Goal: Task Accomplishment & Management: Complete application form

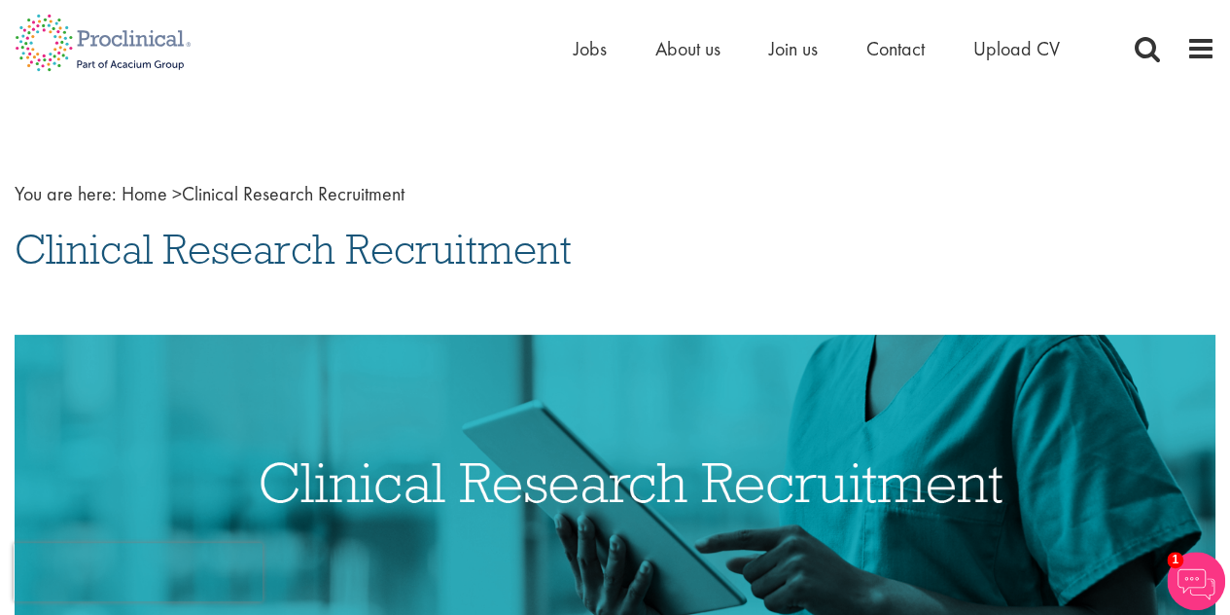
drag, startPoint x: 1224, startPoint y: 47, endPoint x: 1223, endPoint y: 61, distance: 14.6
click at [1223, 61] on div "Home Jobs About us Join us Contact Upload CV" at bounding box center [615, 36] width 1230 height 73
click at [996, 48] on span "Upload CV" at bounding box center [1017, 48] width 87 height 25
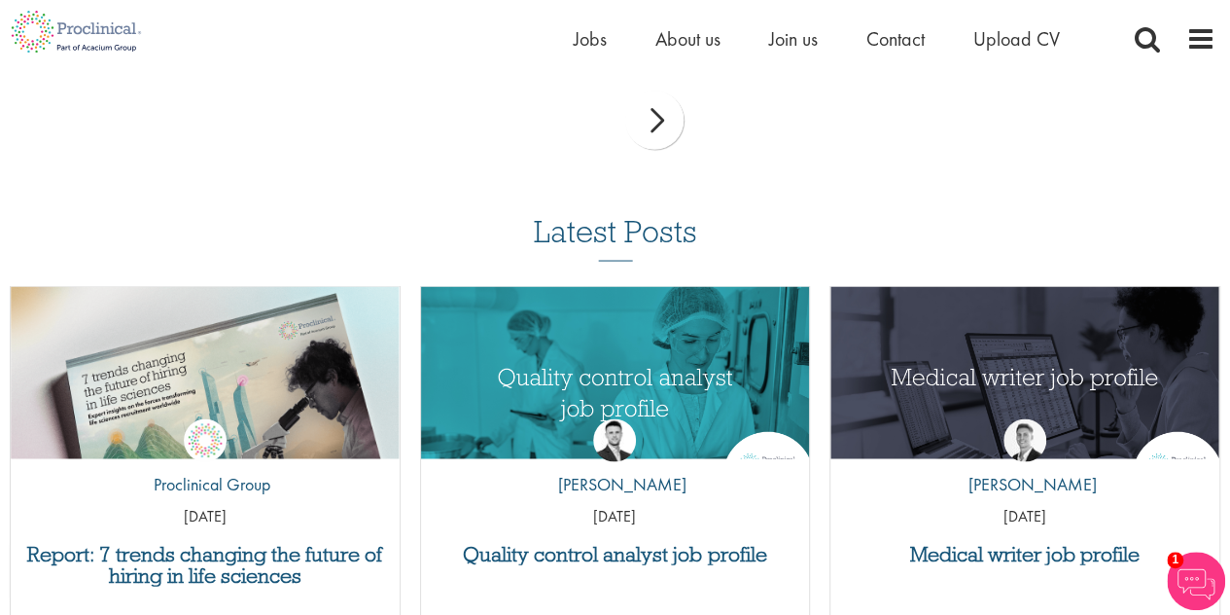
scroll to position [1821, 0]
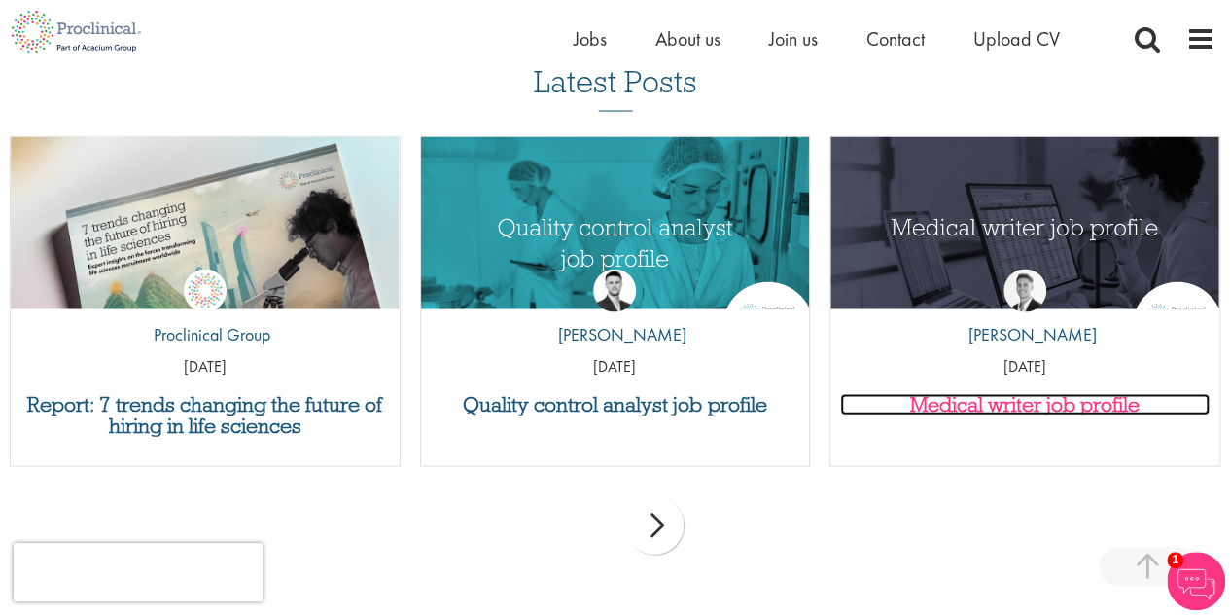
click at [1076, 411] on h3 "Medical writer job profile" at bounding box center [1025, 404] width 370 height 21
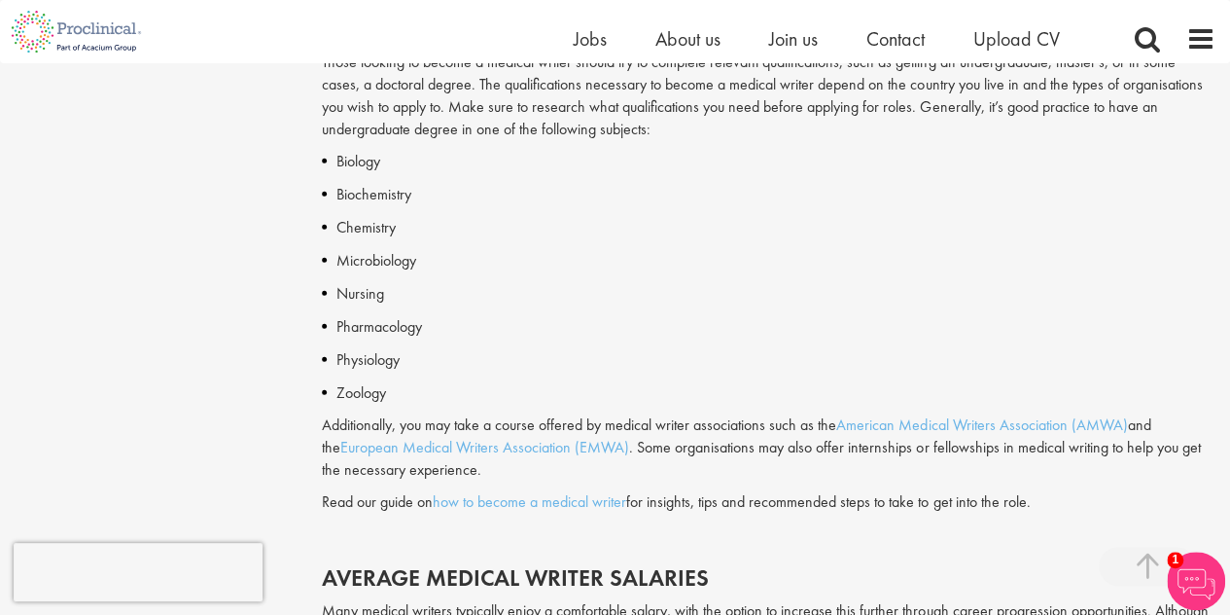
scroll to position [2238, 0]
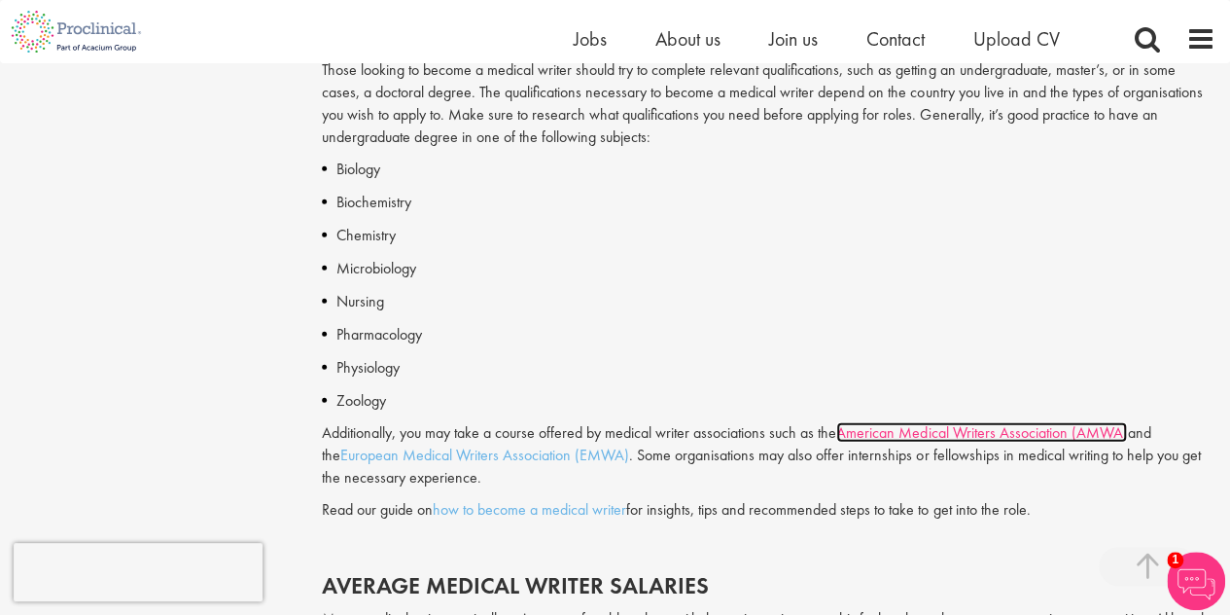
click at [1008, 435] on link "American Medical Writers Association (AMWA)" at bounding box center [982, 432] width 291 height 20
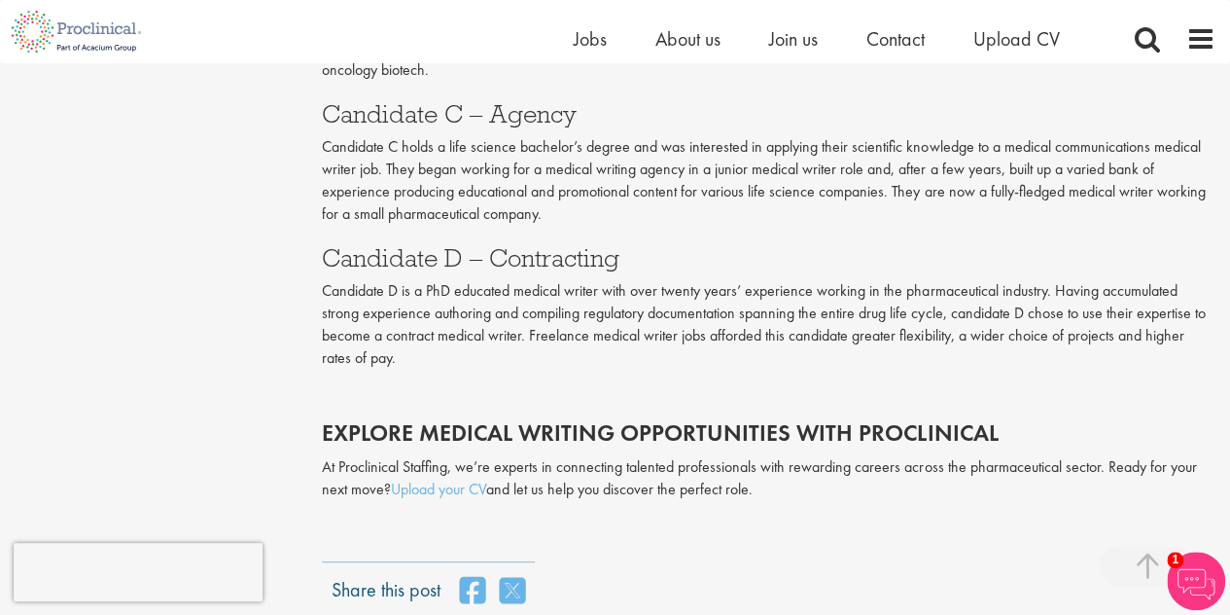
scroll to position [3966, 0]
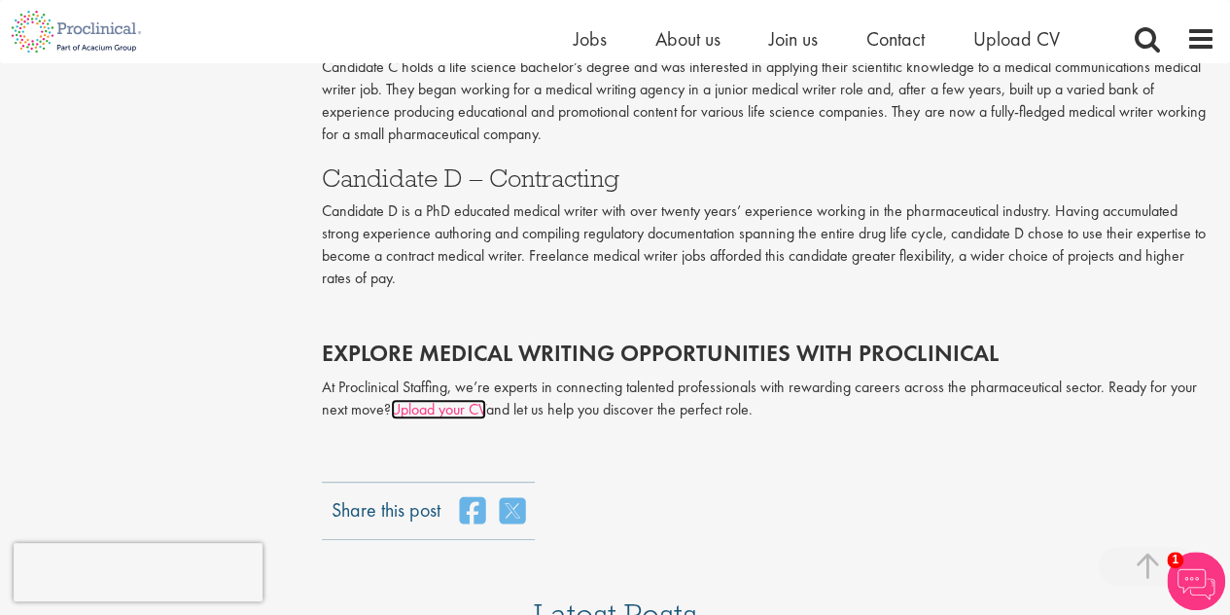
click at [459, 399] on link "Upload your CV" at bounding box center [438, 409] width 95 height 20
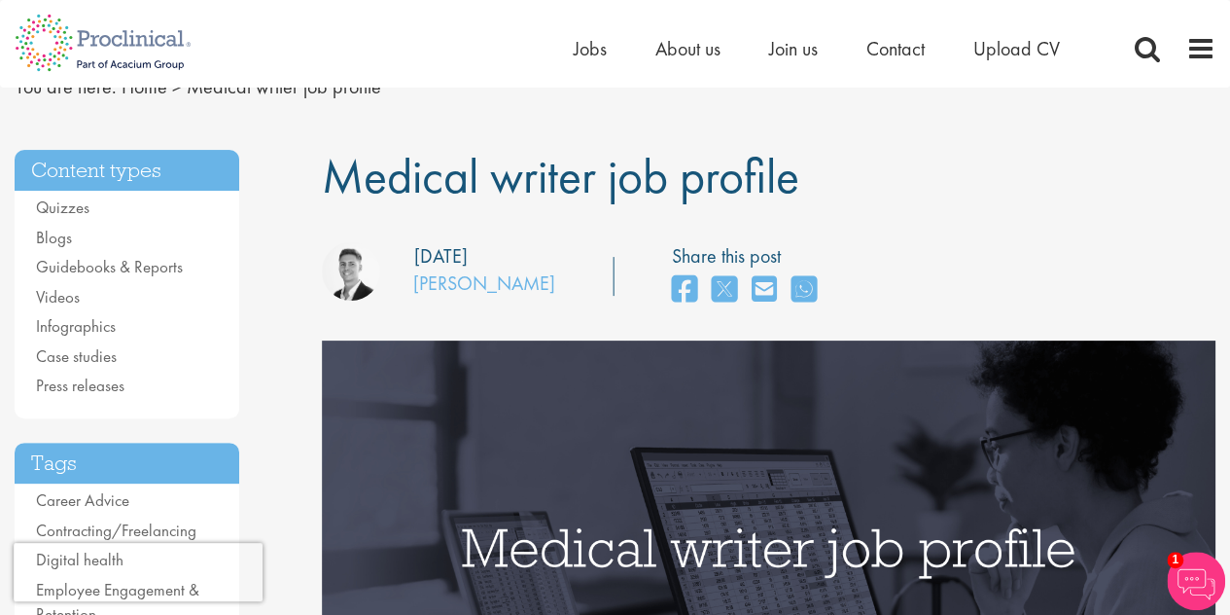
scroll to position [6, 0]
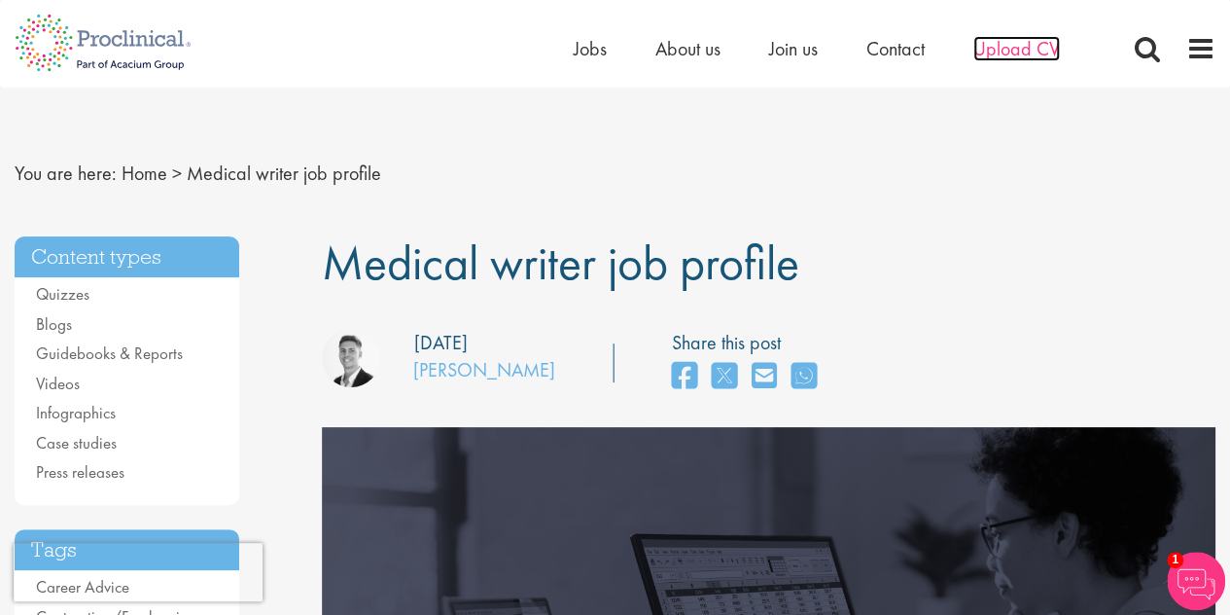
click at [986, 42] on span "Upload CV" at bounding box center [1017, 48] width 87 height 25
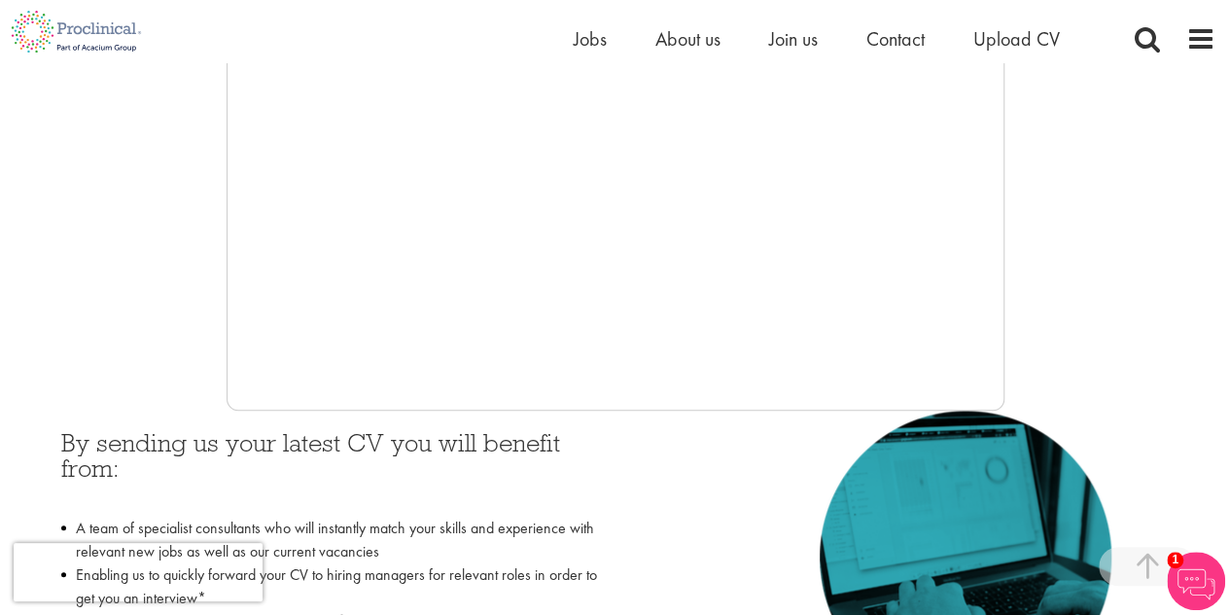
scroll to position [569, 0]
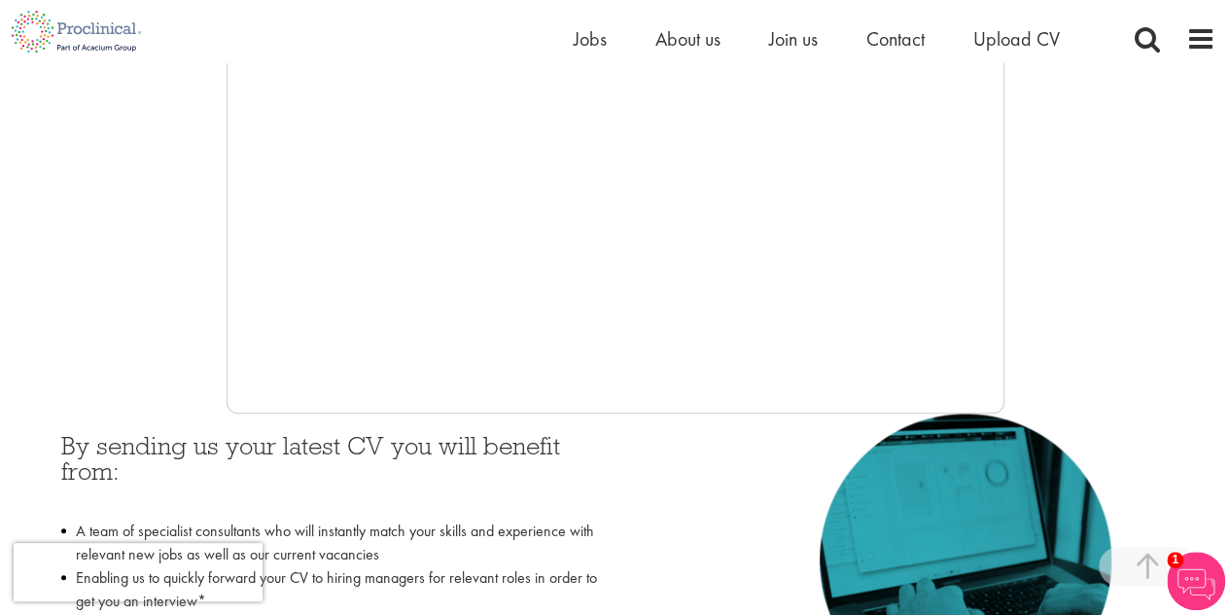
drag, startPoint x: 1004, startPoint y: 292, endPoint x: 1011, endPoint y: 336, distance: 44.3
click at [1011, 336] on div at bounding box center [615, 122] width 1201 height 584
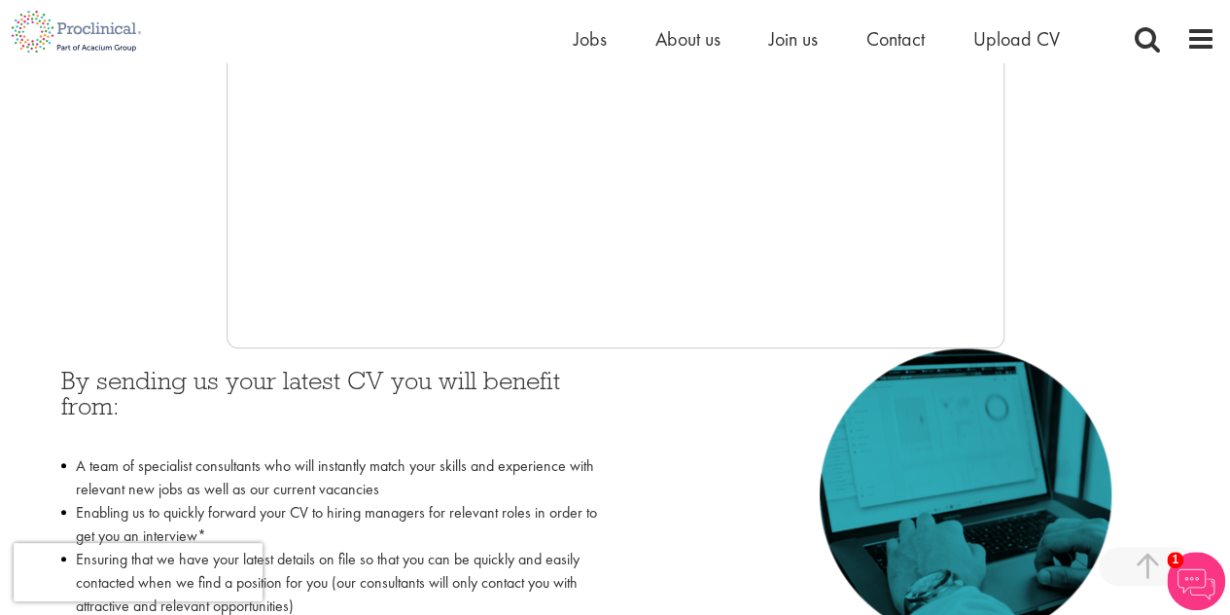
scroll to position [624, 0]
